Goal: Navigation & Orientation: Find specific page/section

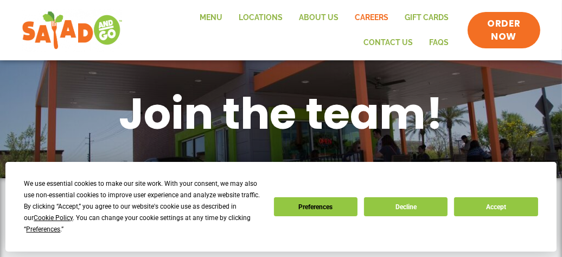
scroll to position [14, 0]
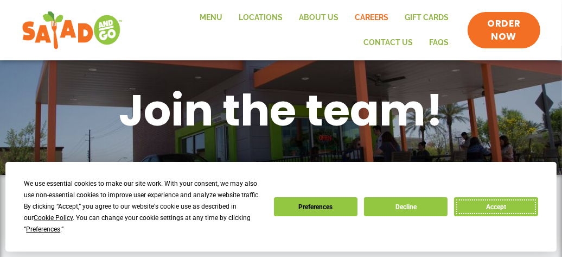
click at [515, 206] on button "Accept" at bounding box center [496, 206] width 84 height 19
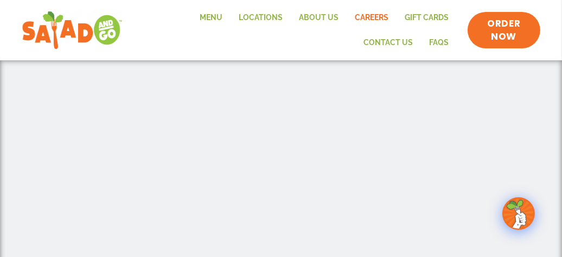
scroll to position [195, 0]
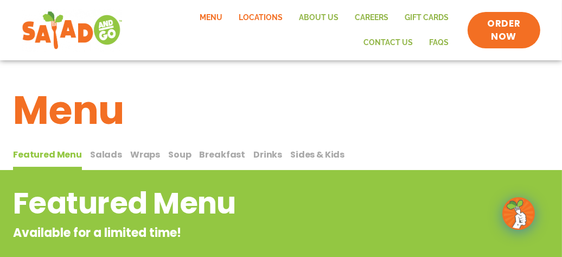
click at [264, 15] on link "Locations" at bounding box center [261, 17] width 60 height 25
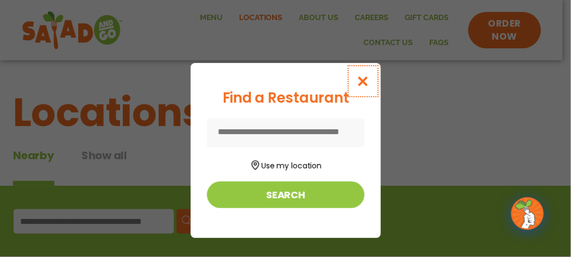
click at [360, 79] on icon "Close modal" at bounding box center [363, 80] width 14 height 11
